Goal: Task Accomplishment & Management: Manage account settings

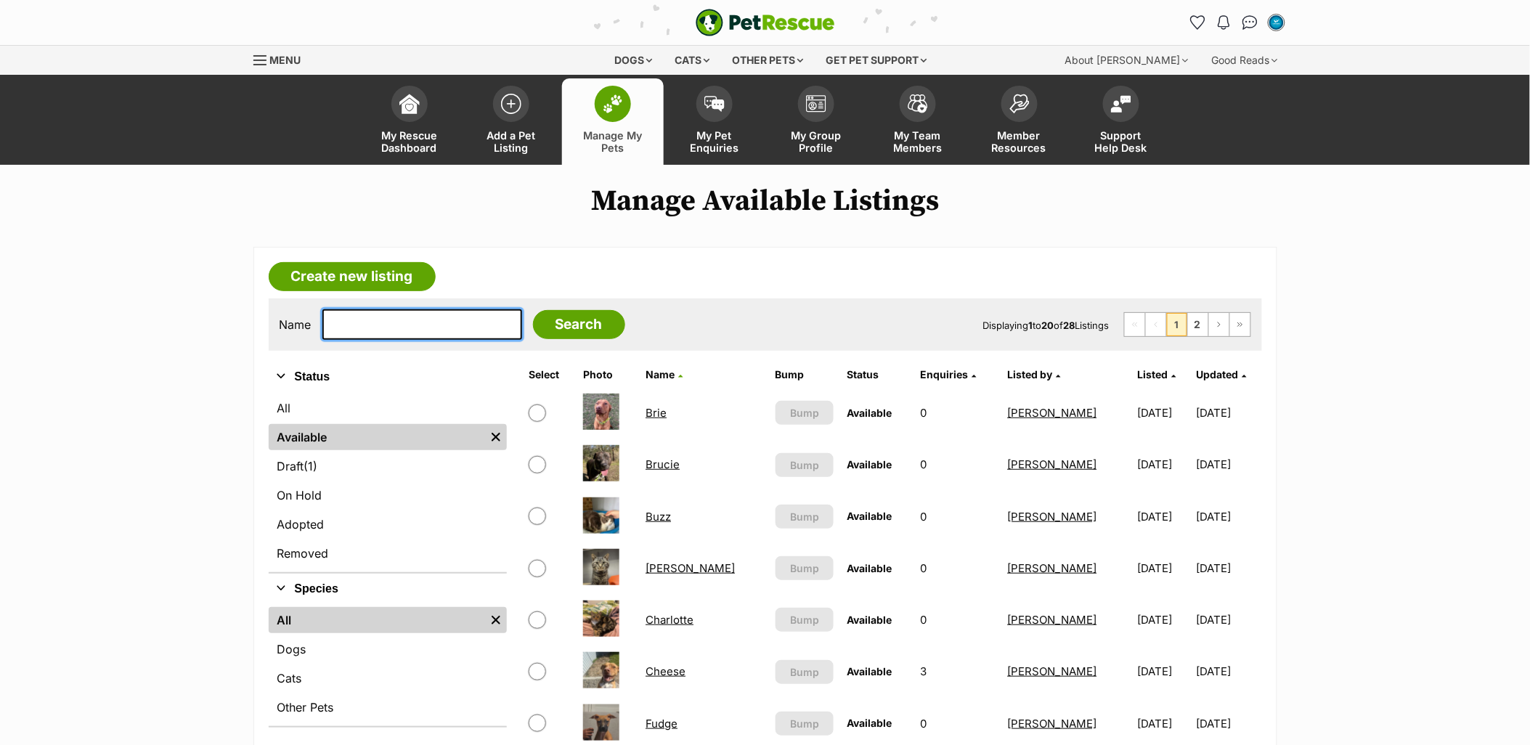
click at [463, 313] on input "text" at bounding box center [422, 324] width 200 height 30
type input "[PERSON_NAME]"
click at [541, 317] on input "Search" at bounding box center [579, 324] width 92 height 29
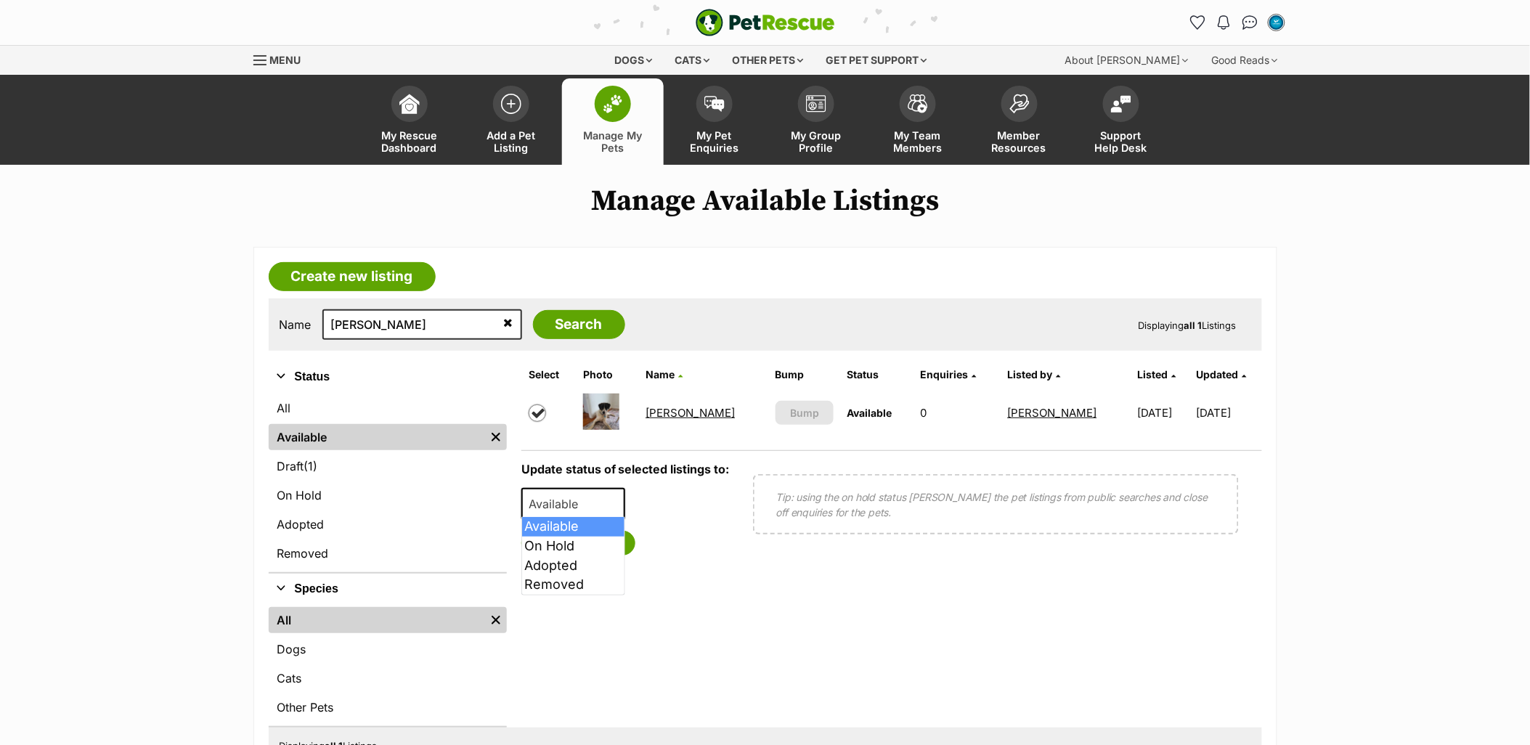
click at [553, 490] on span "Available" at bounding box center [573, 504] width 105 height 32
select select "rehomed"
click at [589, 547] on button "Save status" at bounding box center [578, 543] width 115 height 25
